Goal: Use online tool/utility: Utilize a website feature to perform a specific function

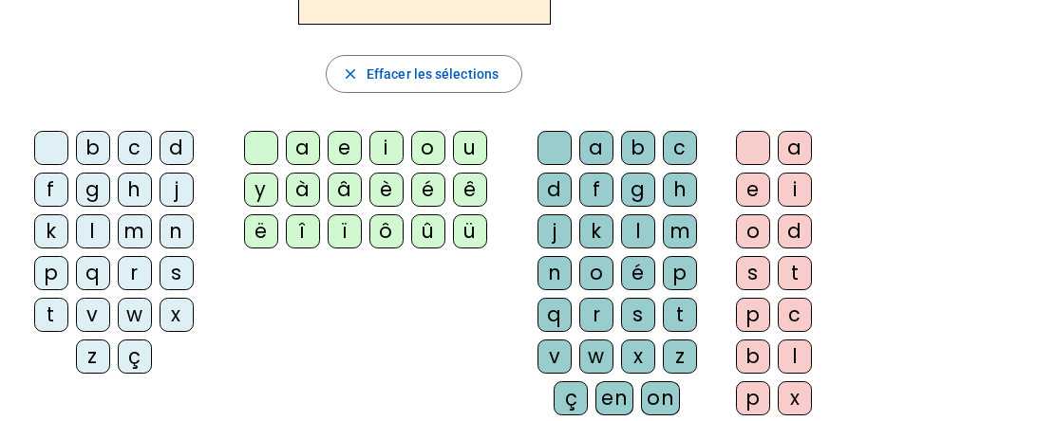
scroll to position [282, 0]
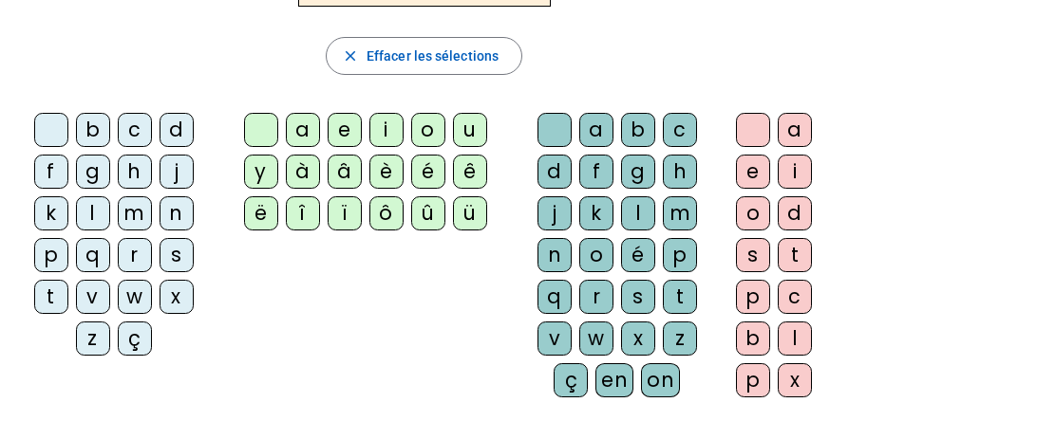
click at [381, 125] on div "i" at bounding box center [386, 130] width 34 height 34
click at [634, 207] on div "l" at bounding box center [638, 214] width 34 height 34
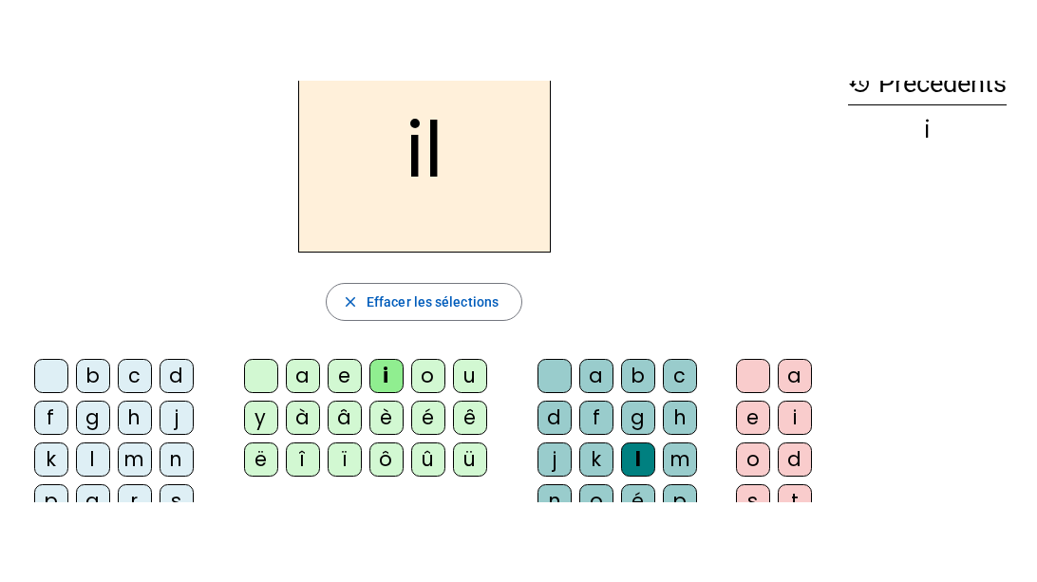
scroll to position [112, 0]
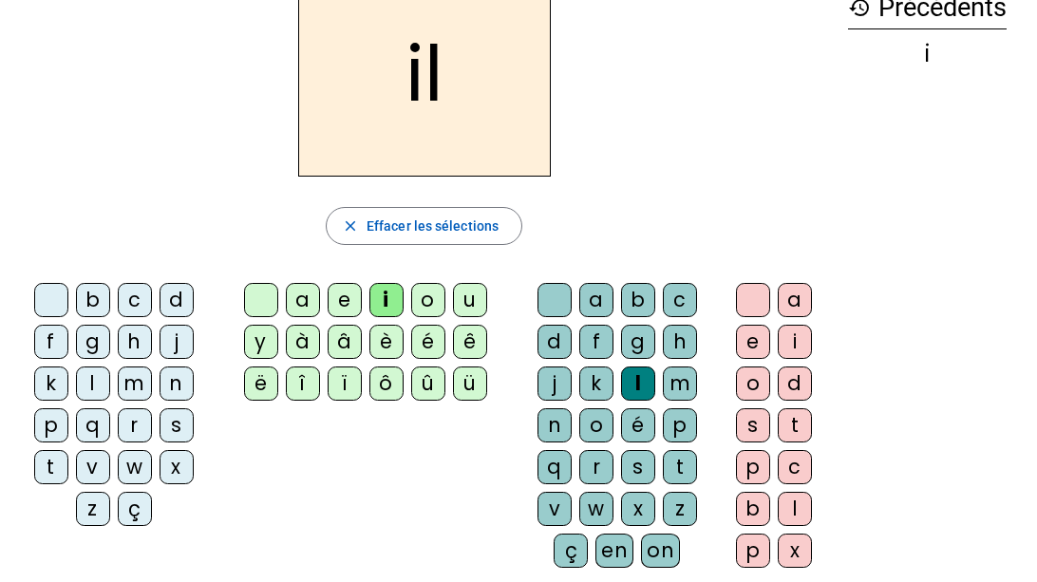
click at [130, 376] on div "m" at bounding box center [135, 383] width 34 height 34
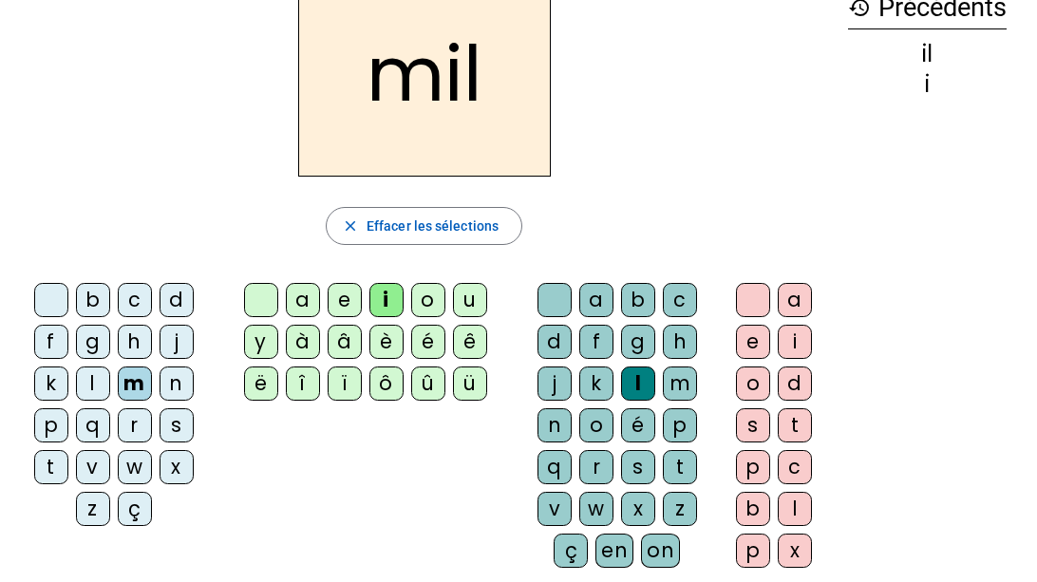
click at [296, 295] on div "a" at bounding box center [303, 300] width 34 height 34
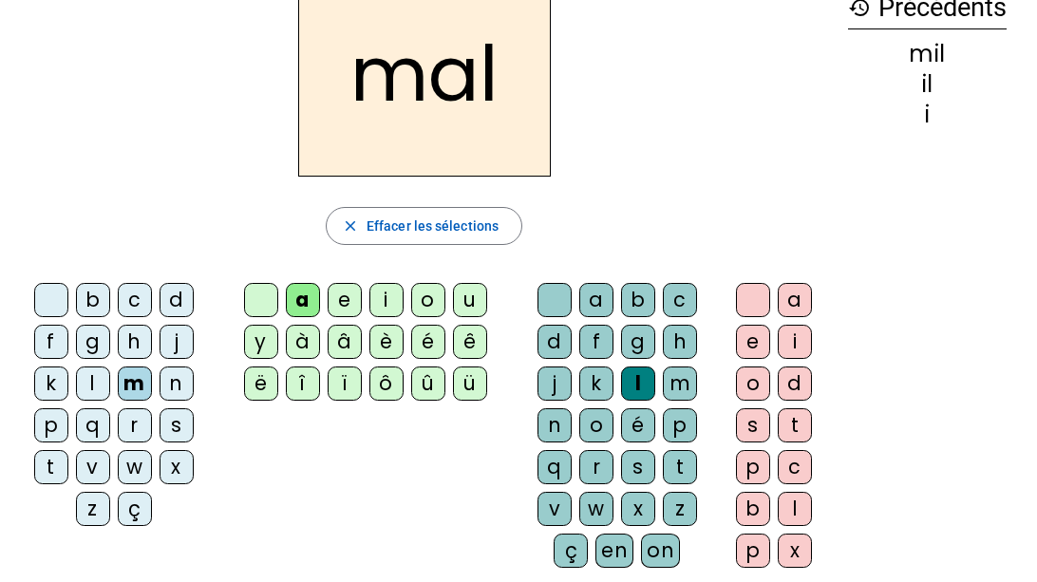
click at [634, 378] on div "l" at bounding box center [638, 383] width 34 height 34
click at [92, 377] on div "l" at bounding box center [93, 383] width 34 height 34
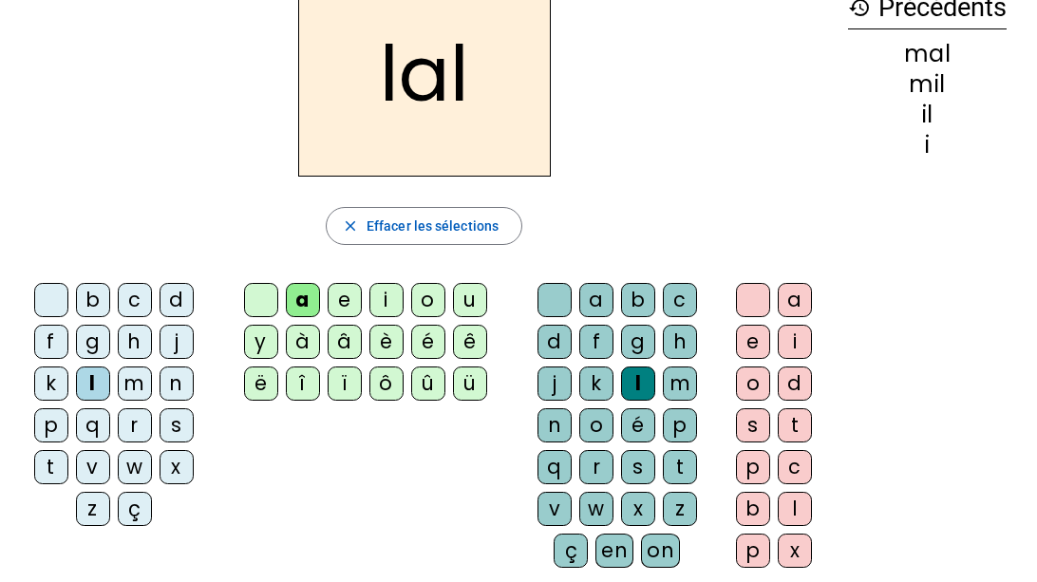
click at [466, 296] on div "u" at bounding box center [470, 300] width 34 height 34
click at [553, 300] on div at bounding box center [554, 300] width 34 height 34
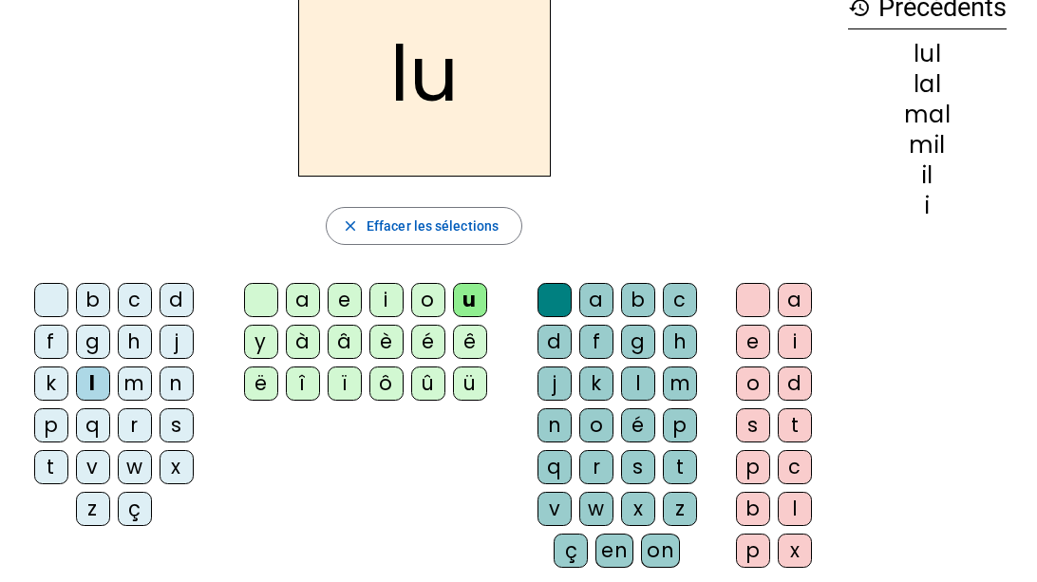
click at [173, 292] on div "d" at bounding box center [176, 300] width 34 height 34
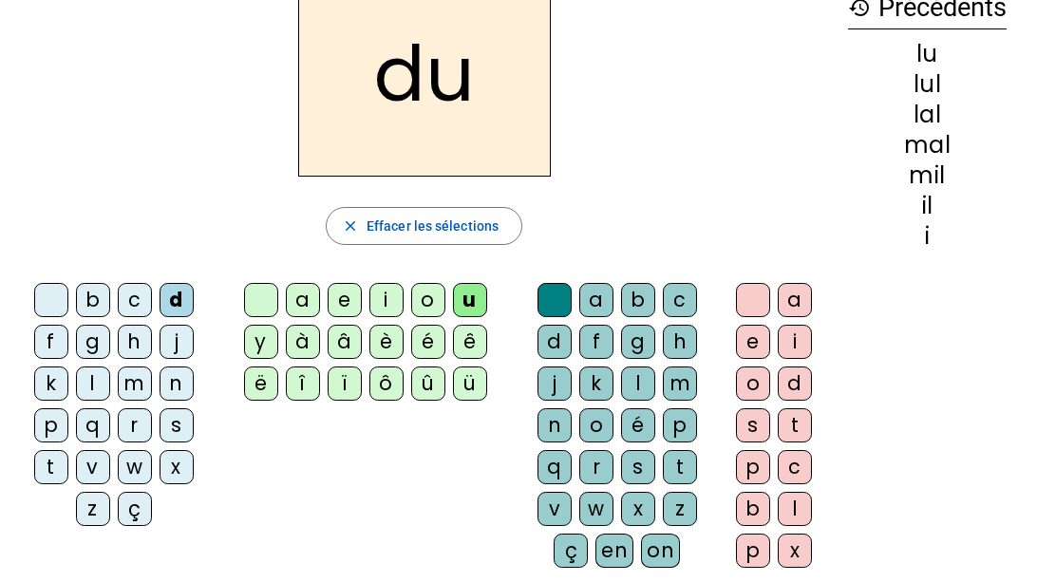
click at [51, 421] on div "t" at bounding box center [51, 467] width 34 height 34
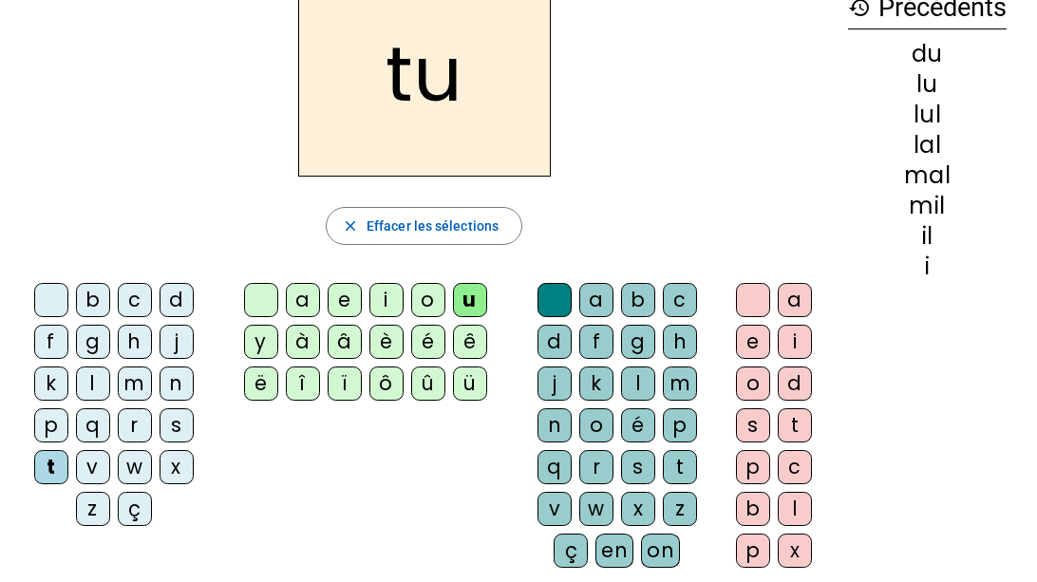
click at [346, 293] on div "e" at bounding box center [345, 300] width 34 height 34
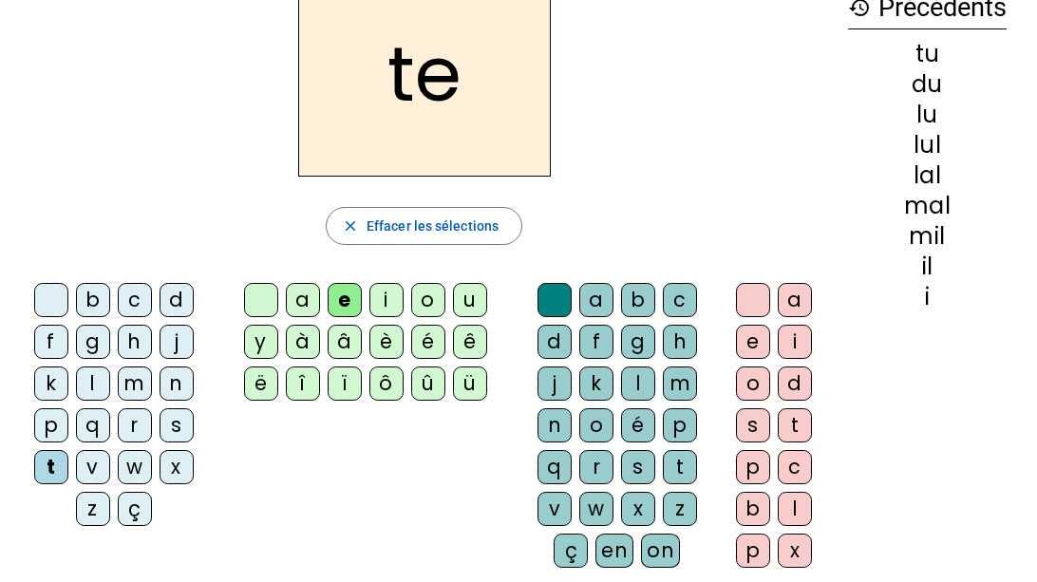
click at [170, 293] on div "d" at bounding box center [176, 300] width 34 height 34
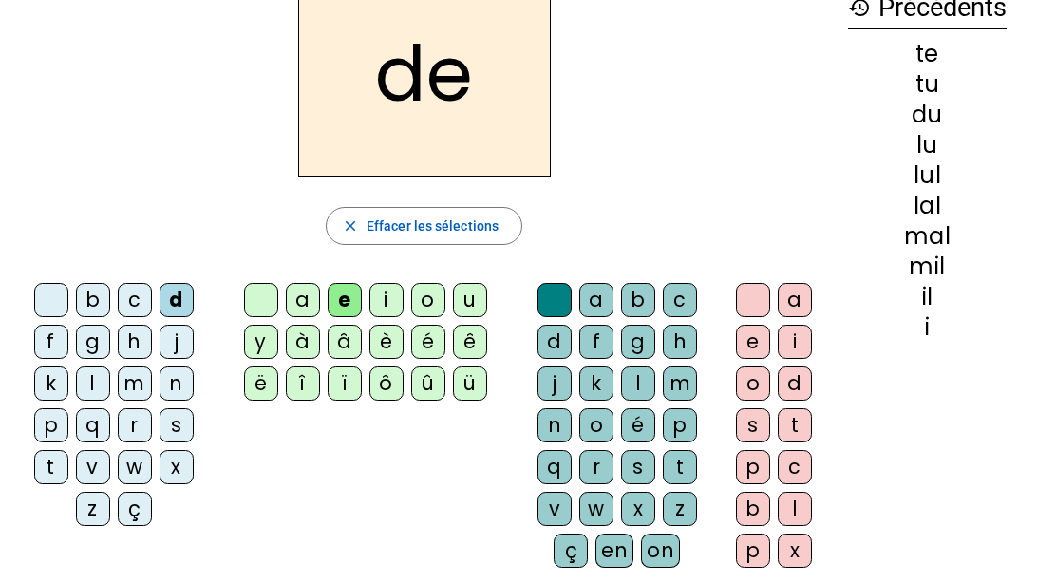
click at [174, 335] on div "j" at bounding box center [176, 342] width 34 height 34
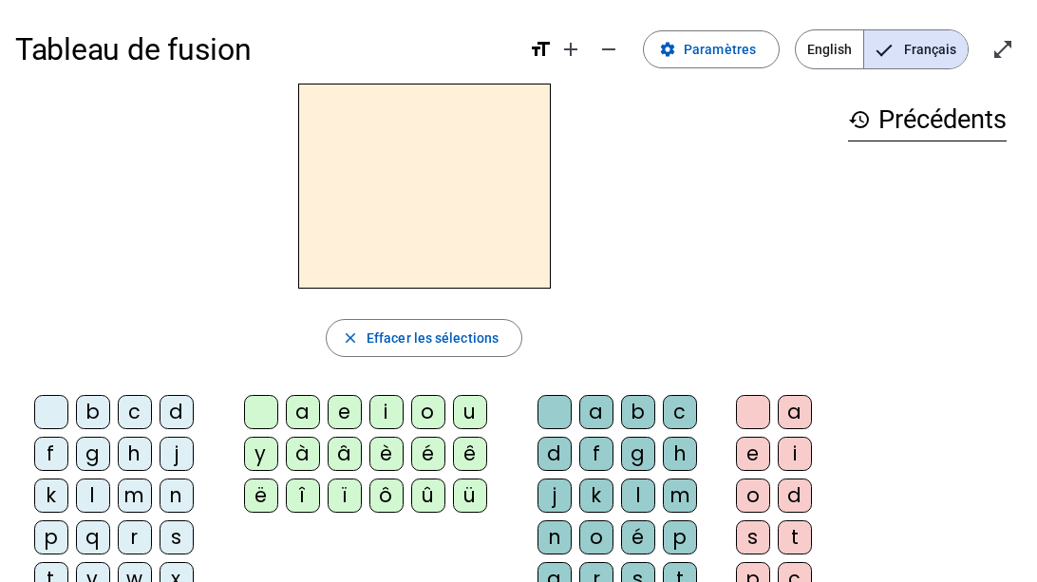
scroll to position [112, 0]
